Goal: Task Accomplishment & Management: Use online tool/utility

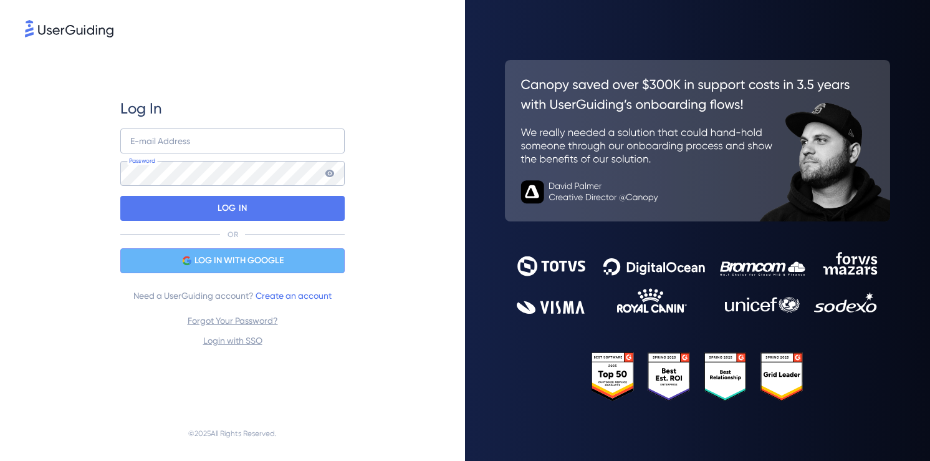
click at [208, 249] on div "LOG IN WITH GOOGLE" at bounding box center [232, 260] width 224 height 25
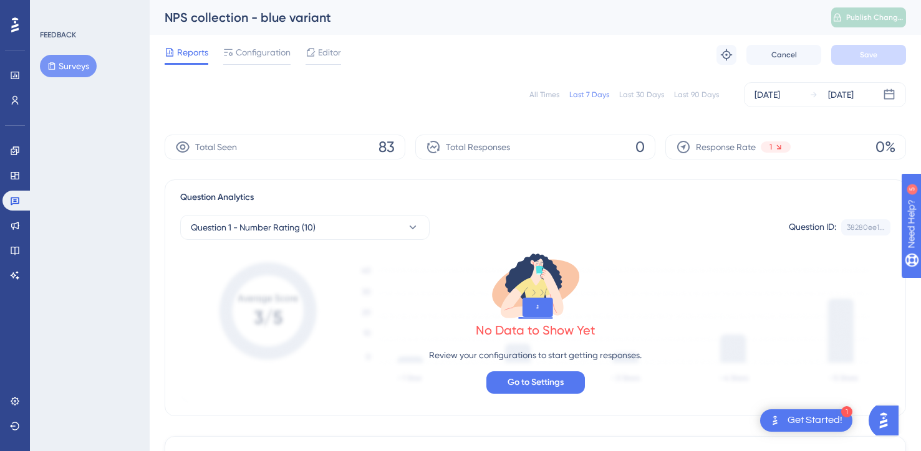
click at [60, 69] on button "Surveys" at bounding box center [68, 66] width 57 height 22
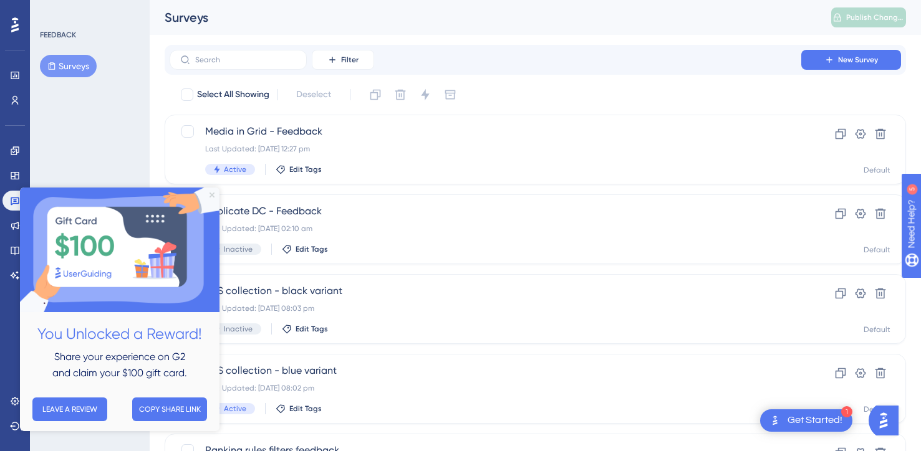
click at [211, 194] on icon "Close Preview" at bounding box center [211, 195] width 5 height 5
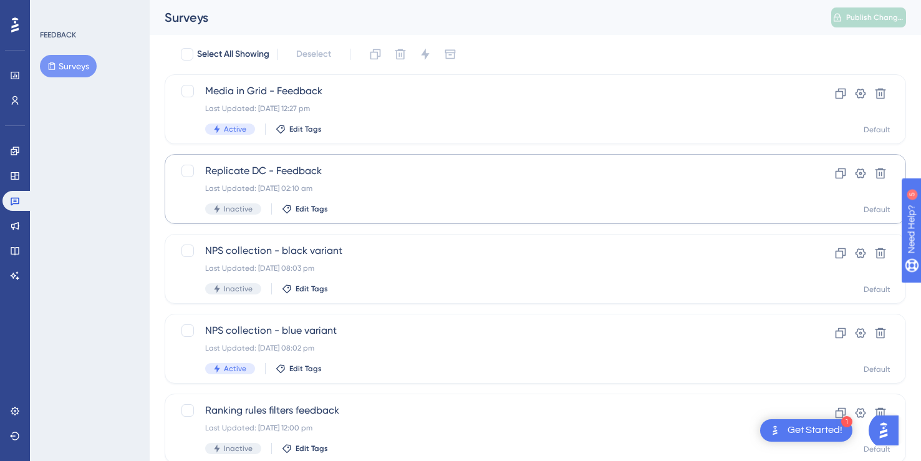
scroll to position [43, 0]
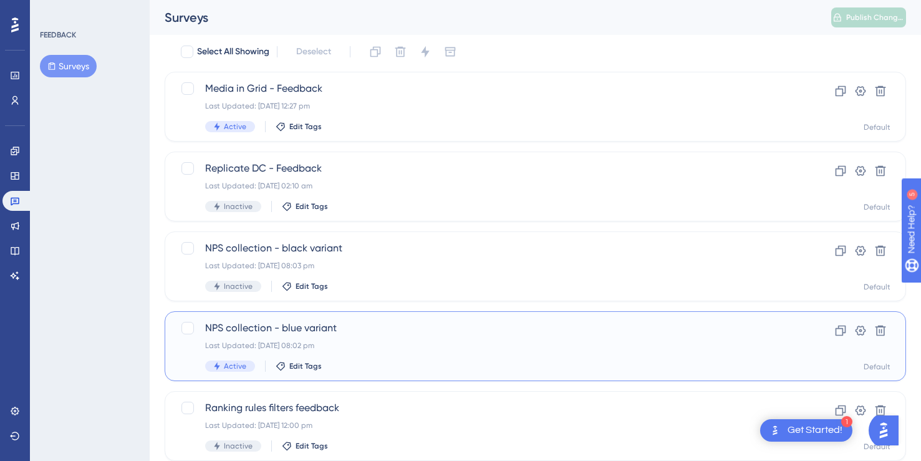
click at [393, 358] on div "NPS collection - blue variant Last Updated: [DATE] 08:02 pm Active Edit Tags" at bounding box center [485, 345] width 561 height 51
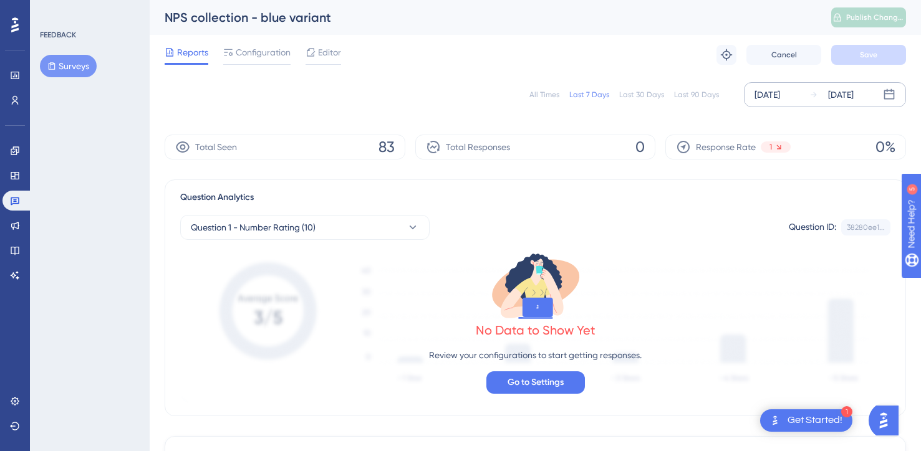
click at [786, 103] on div "[DATE] [DATE]" at bounding box center [825, 94] width 162 height 25
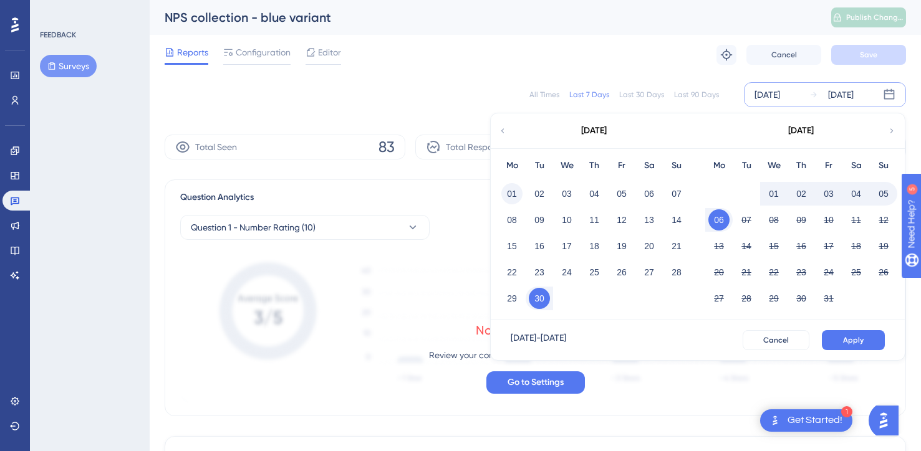
click at [517, 193] on button "01" at bounding box center [511, 193] width 21 height 21
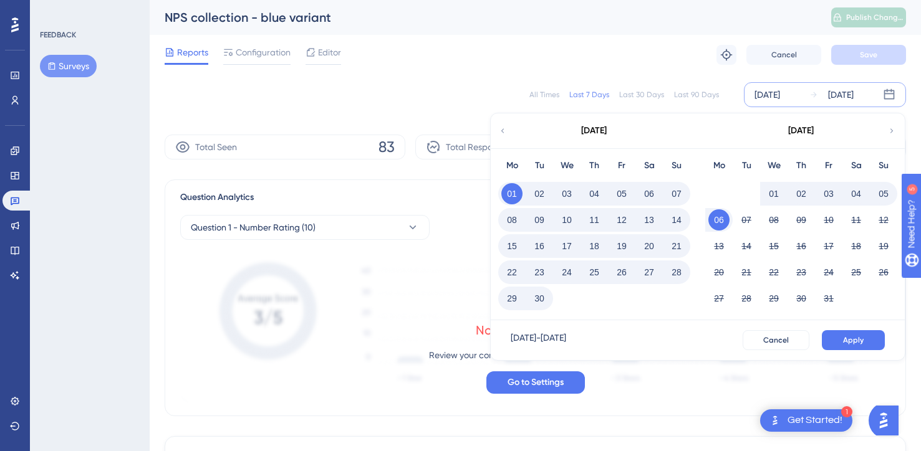
click at [541, 306] on button "30" at bounding box center [539, 298] width 21 height 21
click at [848, 337] on span "Apply" at bounding box center [853, 340] width 21 height 10
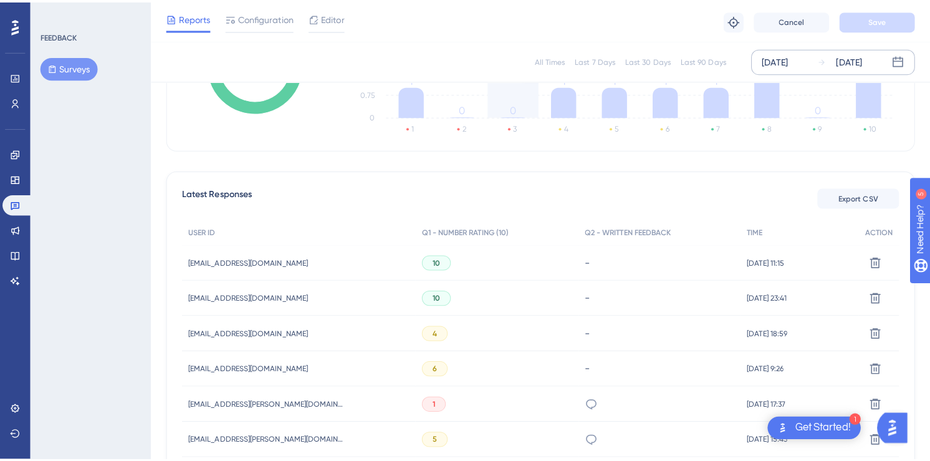
scroll to position [313, 0]
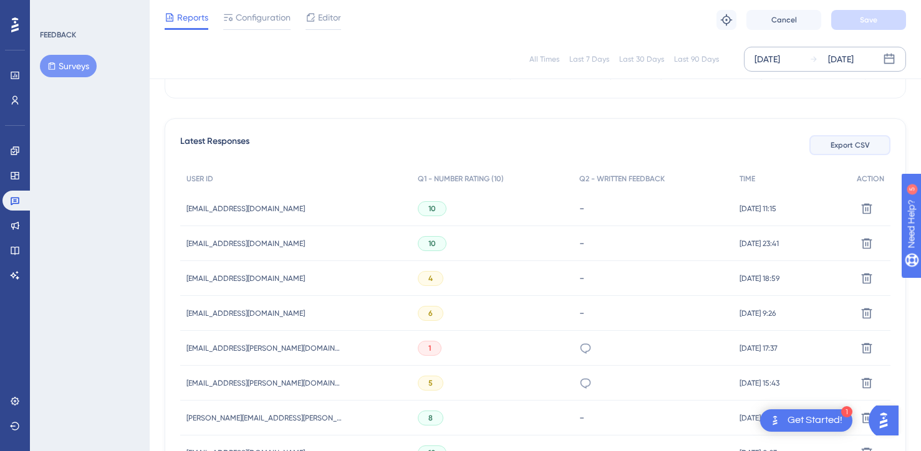
click at [840, 143] on span "Export CSV" at bounding box center [849, 145] width 39 height 10
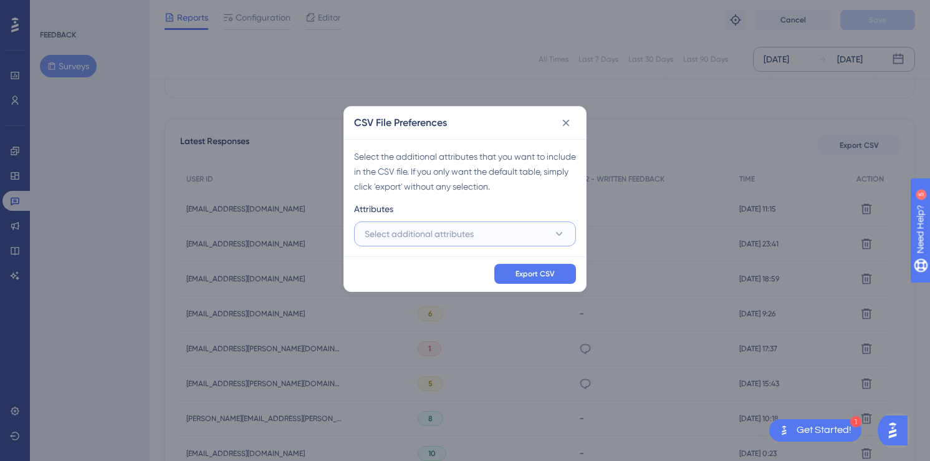
click at [481, 231] on button "Select additional attributes" at bounding box center [465, 233] width 222 height 25
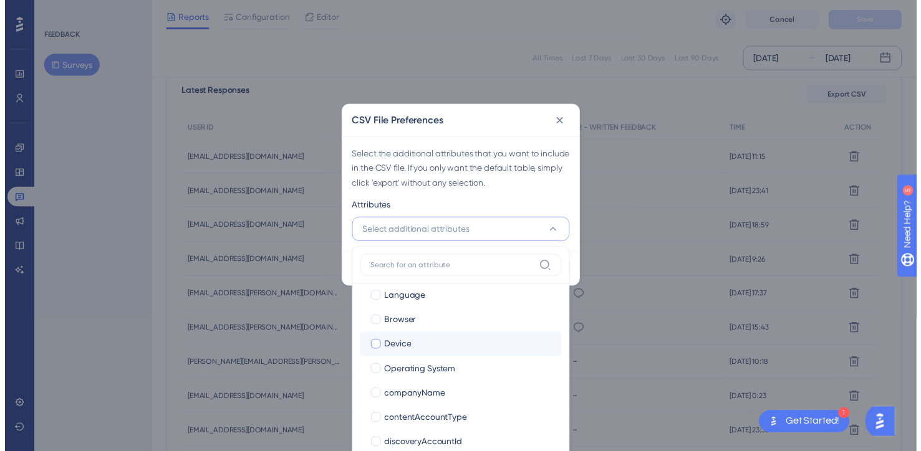
scroll to position [135, 0]
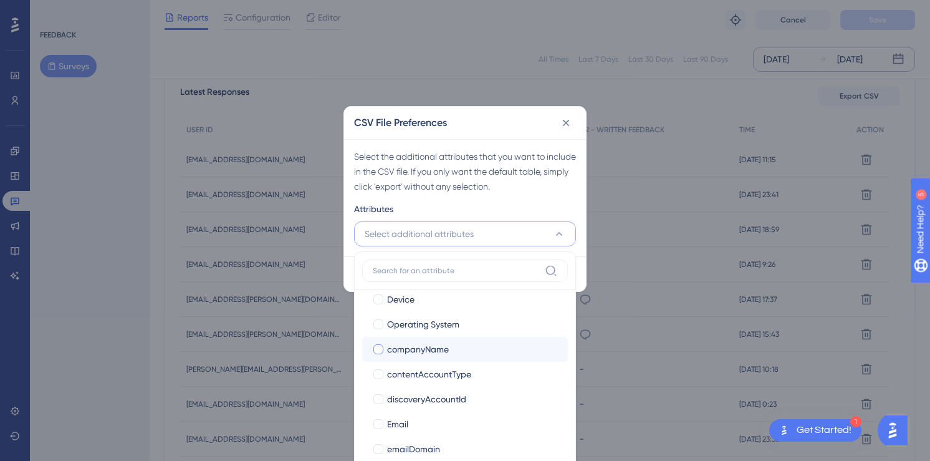
click at [379, 347] on div at bounding box center [378, 349] width 10 height 10
checkbox input "true"
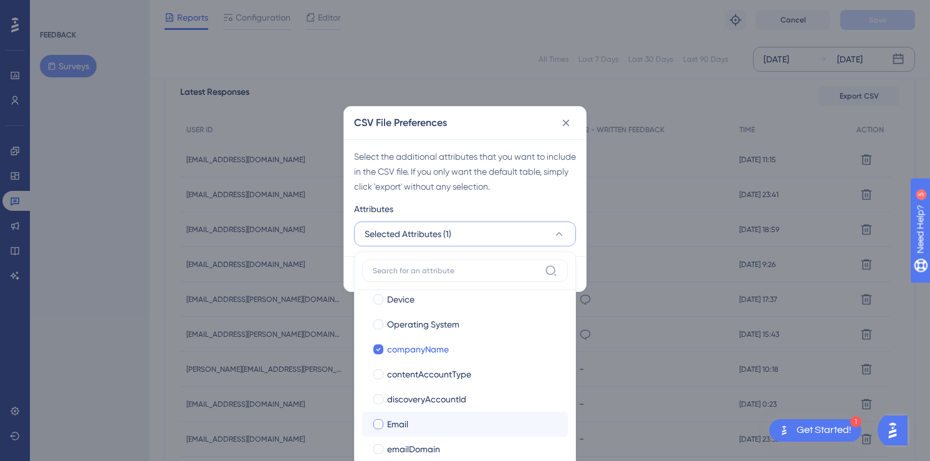
click at [380, 420] on div at bounding box center [378, 424] width 10 height 10
checkbox input "true"
click at [552, 195] on div "Select the additional attributes that you want to include in the CSV file. If y…" at bounding box center [465, 197] width 242 height 117
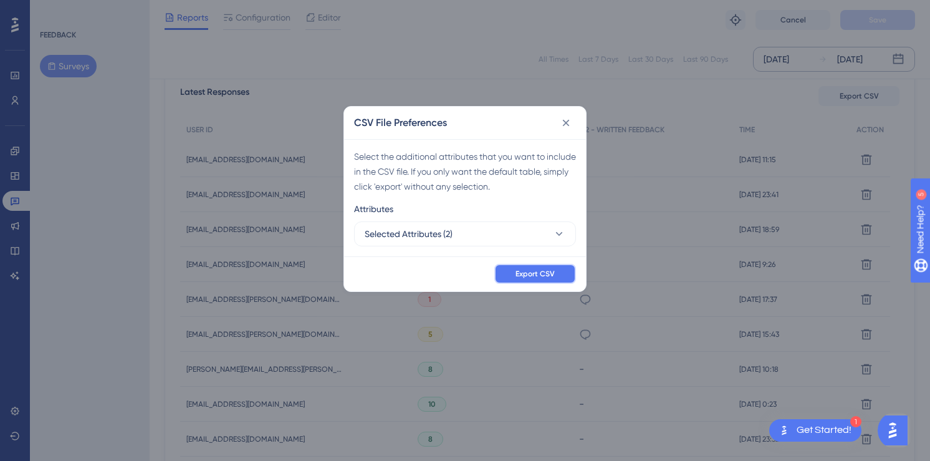
click at [530, 265] on button "Export CSV" at bounding box center [535, 274] width 82 height 20
